Goal: Information Seeking & Learning: Stay updated

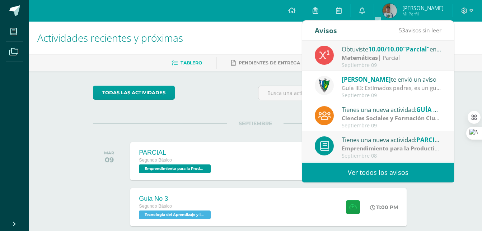
scroll to position [36, 0]
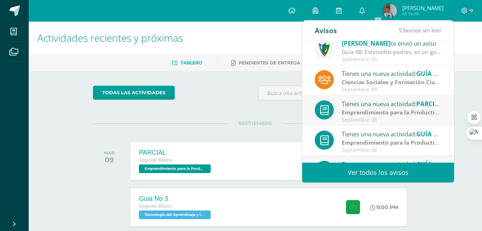
click at [211, 92] on div "todas las Actividades" at bounding box center [159, 95] width 138 height 20
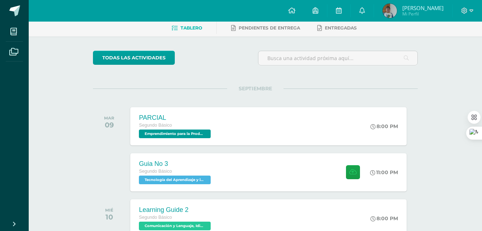
scroll to position [0, 0]
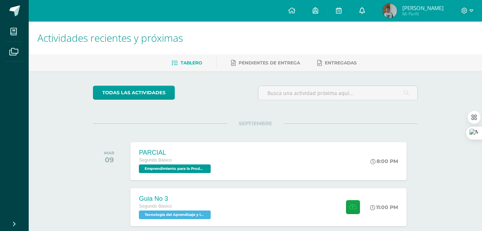
click at [365, 11] on icon at bounding box center [362, 10] width 6 height 6
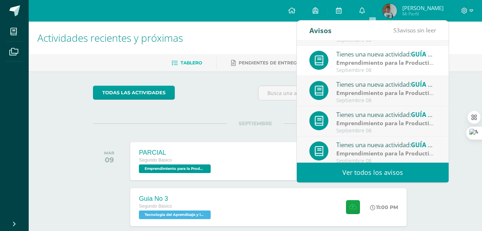
scroll to position [120, 0]
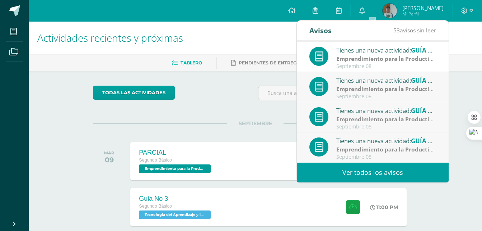
click at [370, 173] on link "Ver todos los avisos" at bounding box center [373, 172] width 152 height 20
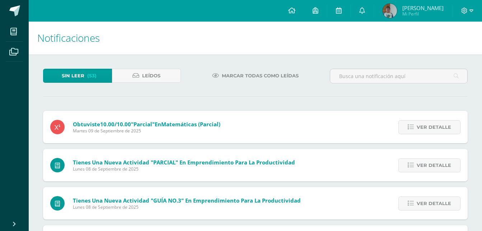
scroll to position [287, 0]
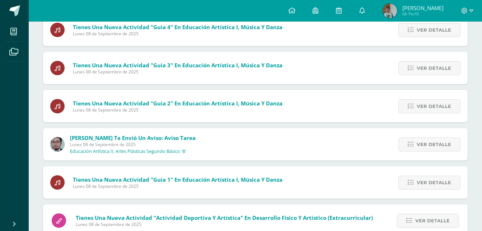
click at [167, 79] on div "Sin leer (53) Leídos Marcar todas como leídas Obtuviste 10.00/10.00 "Parcial" e…" at bounding box center [256, 186] width 454 height 839
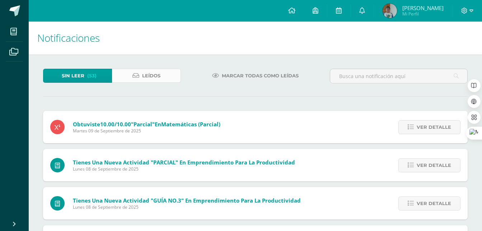
click at [167, 75] on link "Leídos" at bounding box center [146, 76] width 69 height 14
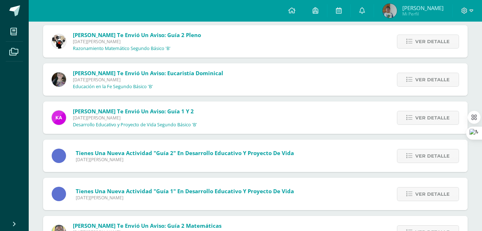
scroll to position [2379, 0]
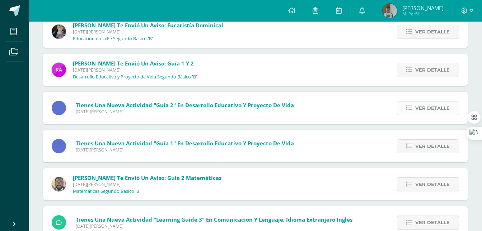
click at [412, 103] on link "Ver detalle" at bounding box center [428, 108] width 62 height 14
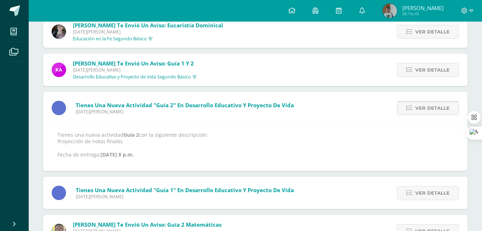
click at [412, 103] on link "Ver detalle" at bounding box center [428, 108] width 62 height 14
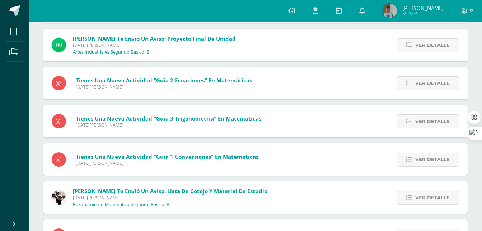
scroll to position [3126, 0]
